Goal: Use online tool/utility

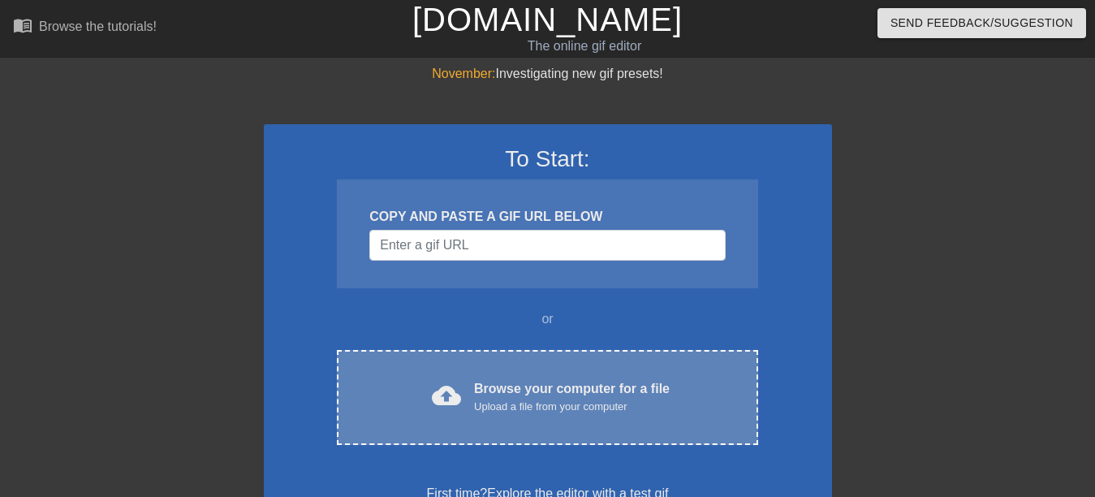
click at [514, 393] on div "Browse your computer for a file Upload a file from your computer" at bounding box center [572, 397] width 196 height 36
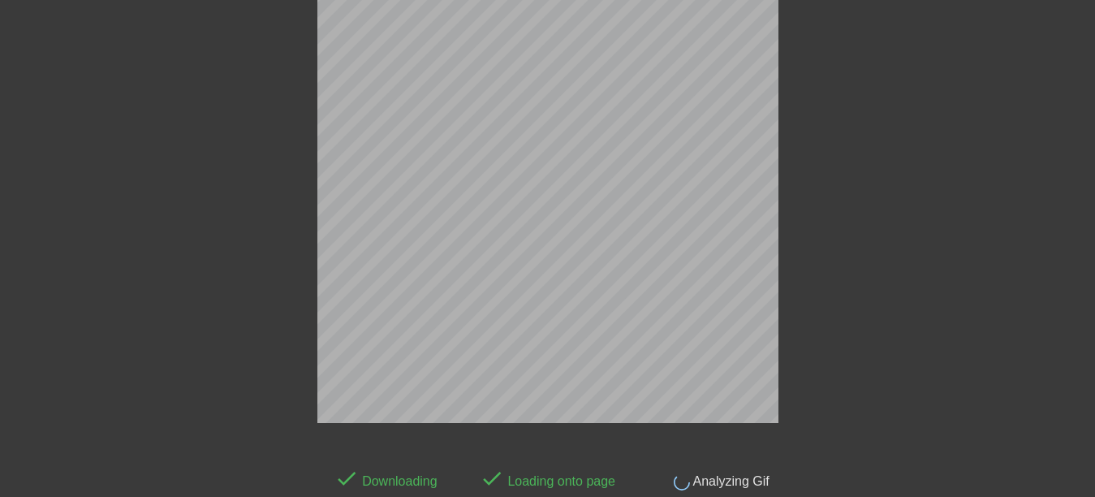
scroll to position [40, 0]
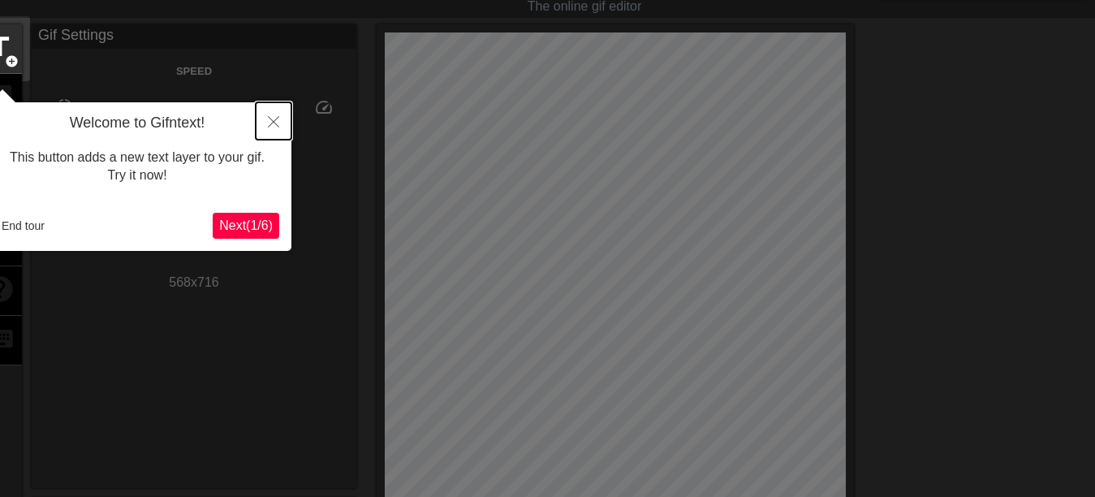
click at [272, 120] on icon "Close" at bounding box center [273, 121] width 11 height 11
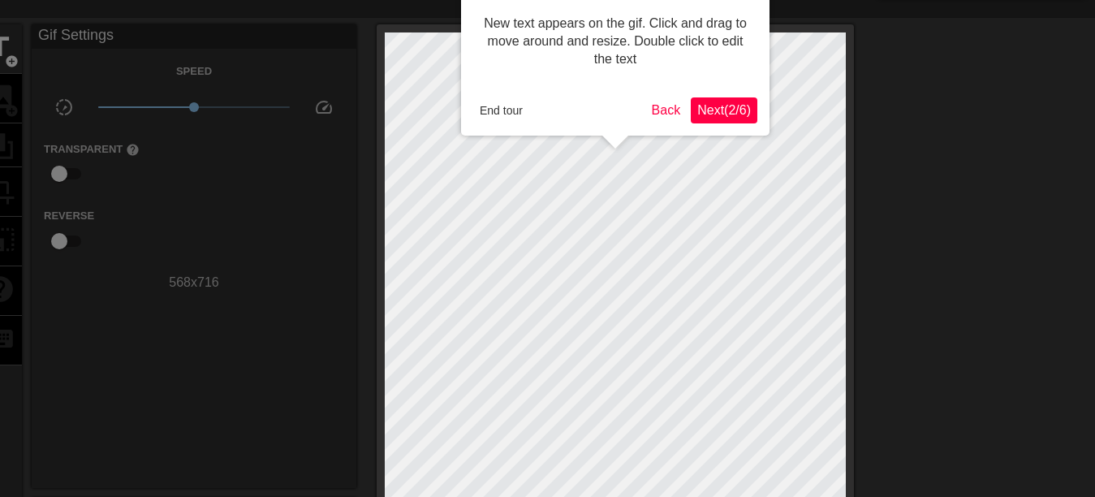
scroll to position [0, 0]
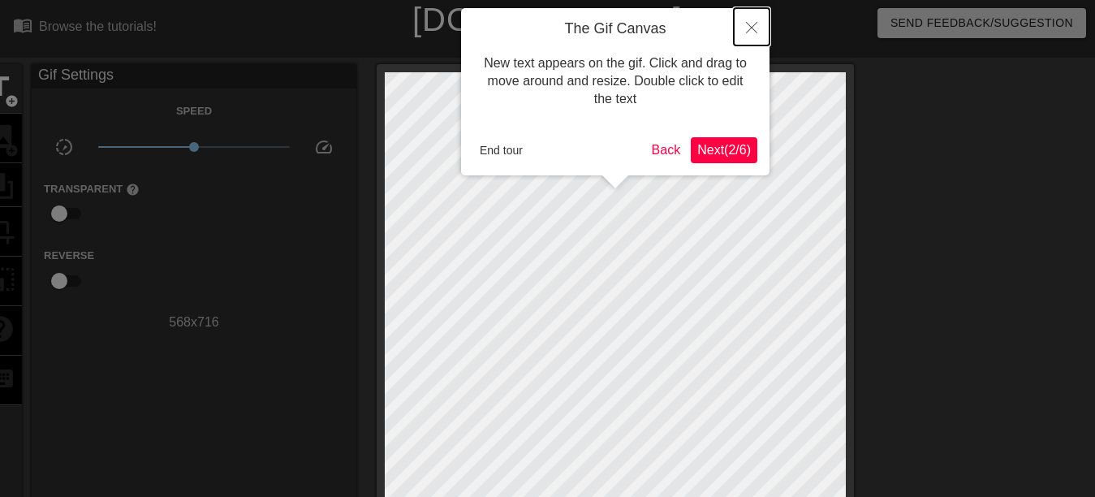
click at [753, 28] on icon "Close" at bounding box center [751, 27] width 11 height 11
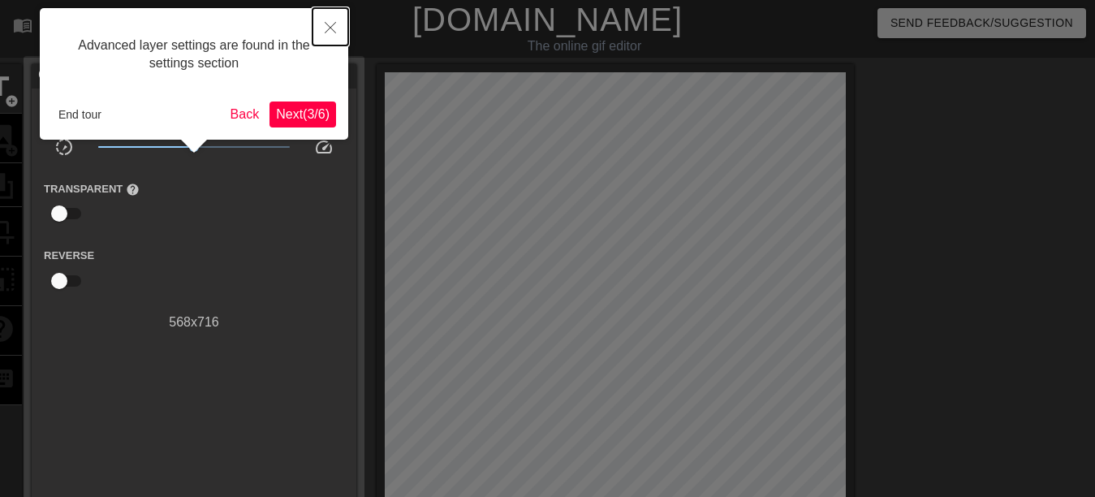
click at [326, 21] on button "Close" at bounding box center [331, 26] width 36 height 37
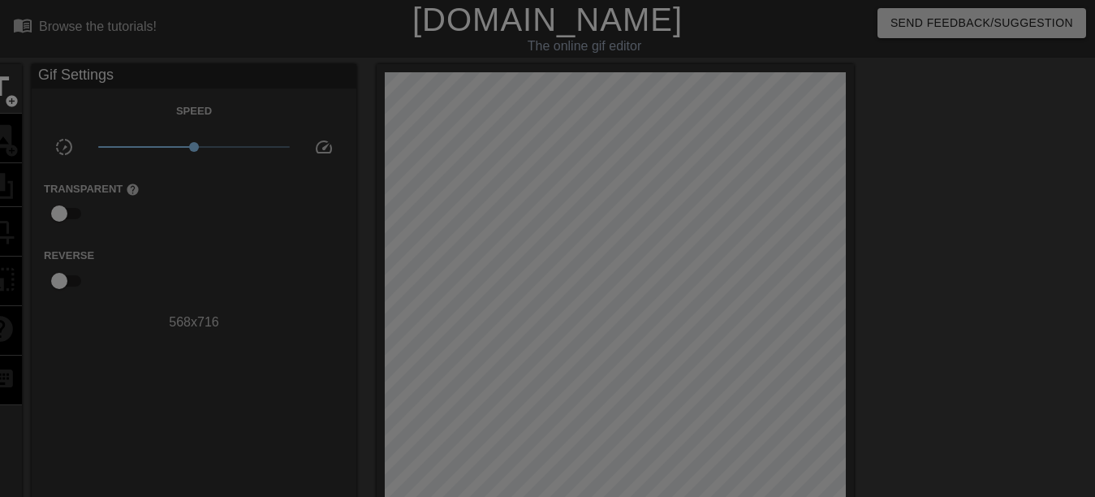
scroll to position [345, 0]
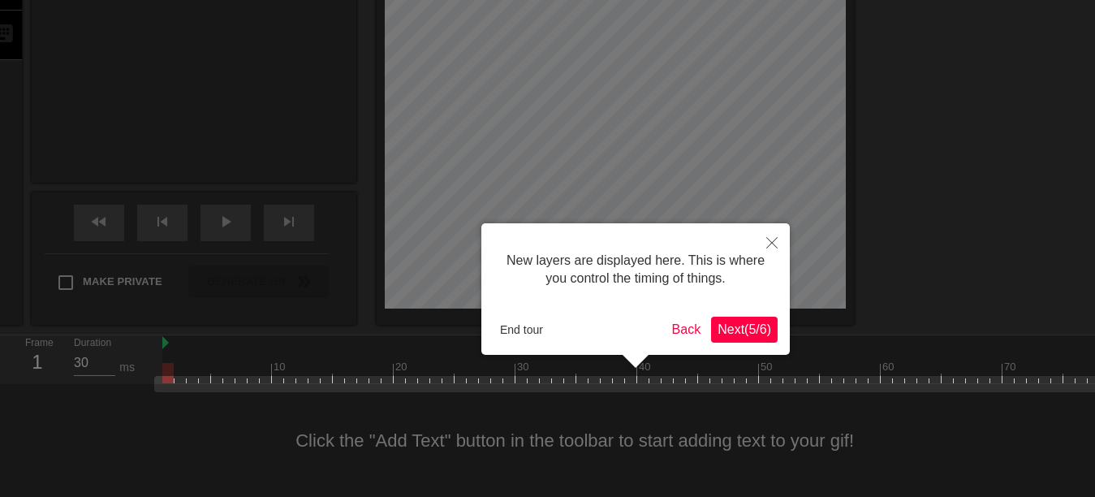
click at [330, 29] on div at bounding box center [547, 76] width 1095 height 842
click at [768, 241] on icon "Close" at bounding box center [772, 242] width 11 height 11
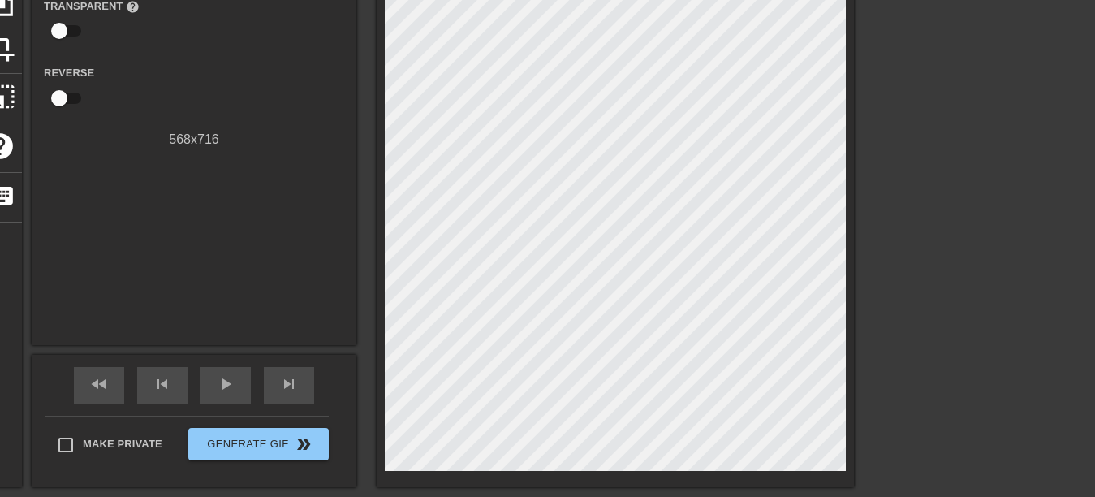
scroll to position [183, 958]
